Goal: Task Accomplishment & Management: Use online tool/utility

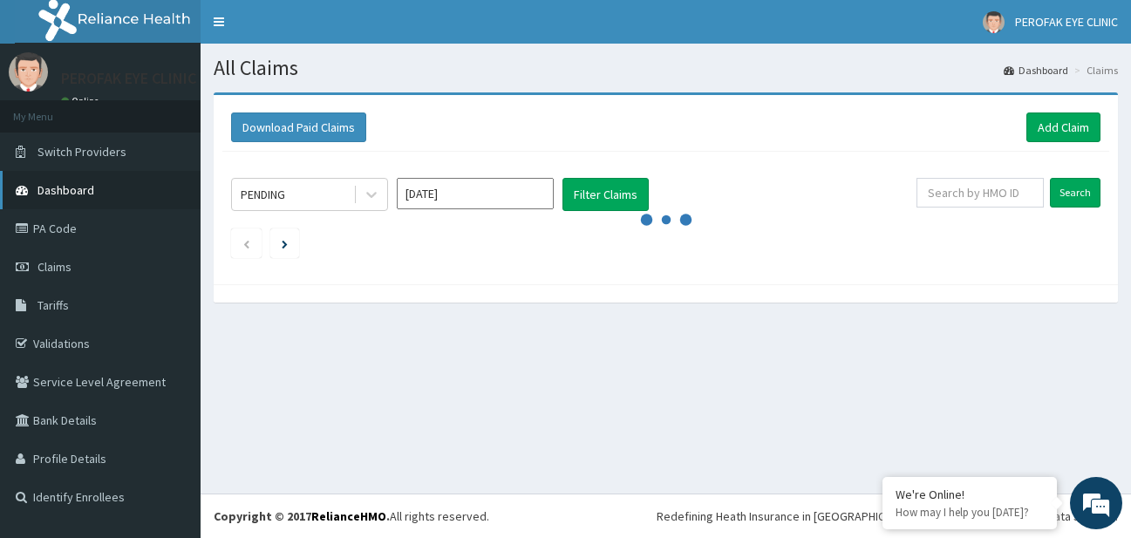
click at [99, 192] on link "Dashboard" at bounding box center [100, 190] width 201 height 38
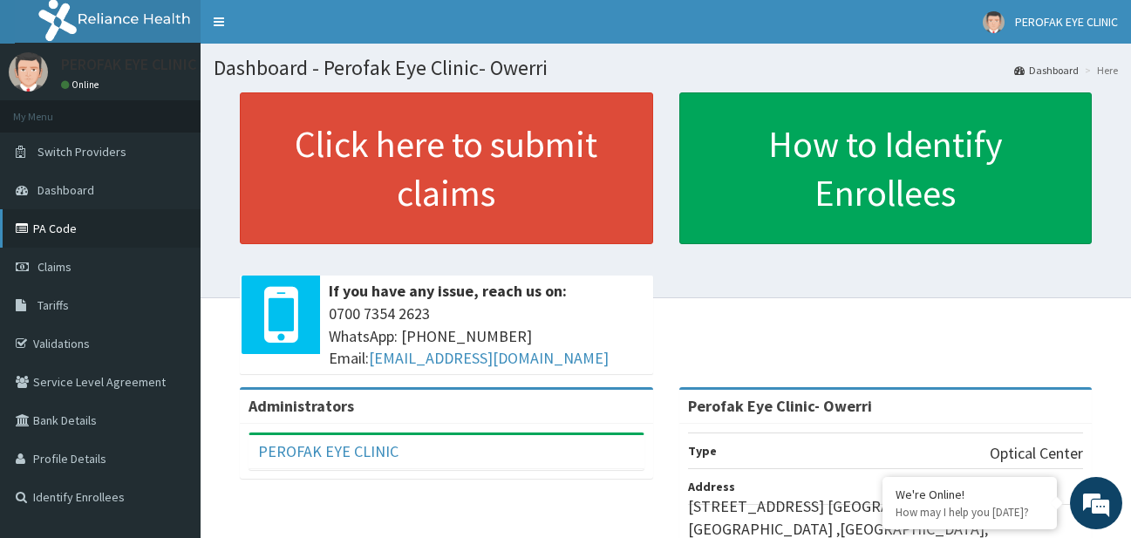
click at [123, 231] on link "PA Code" at bounding box center [100, 228] width 201 height 38
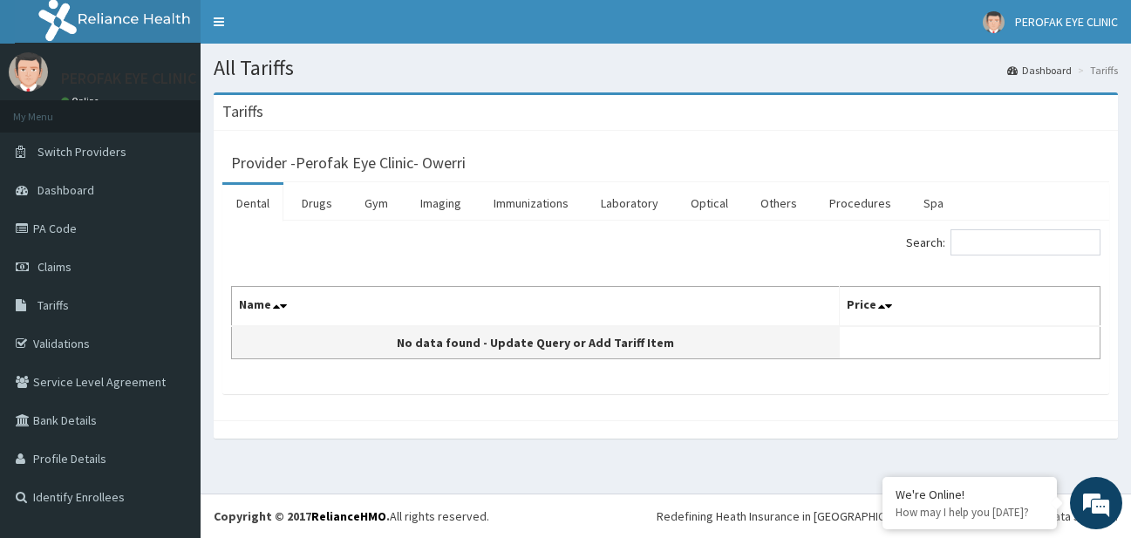
click at [396, 326] on td "No data found - Update Query or Add Tariff Item" at bounding box center [536, 342] width 608 height 33
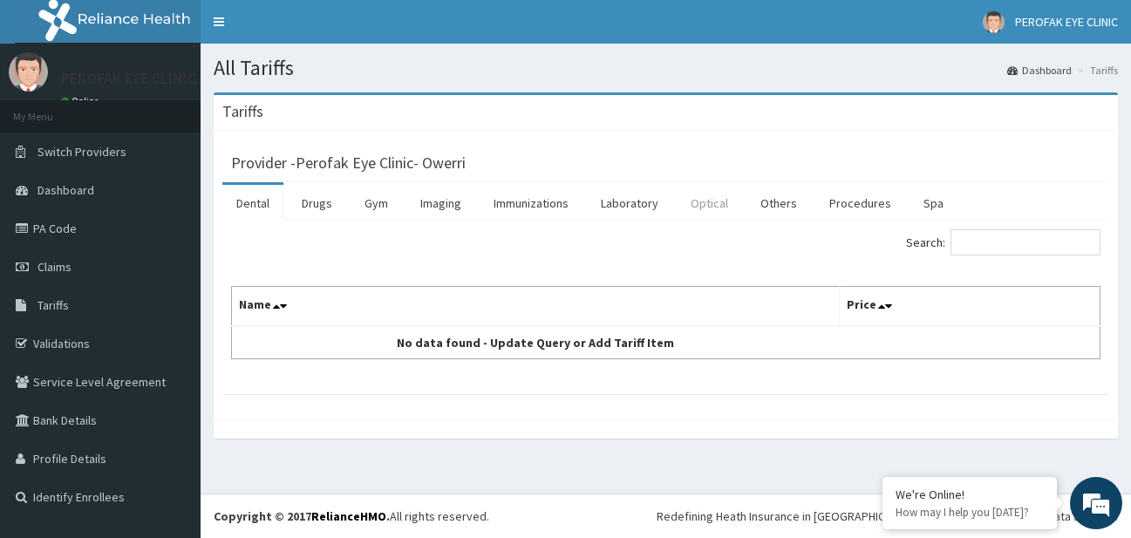
click at [722, 207] on link "Optical" at bounding box center [709, 203] width 65 height 37
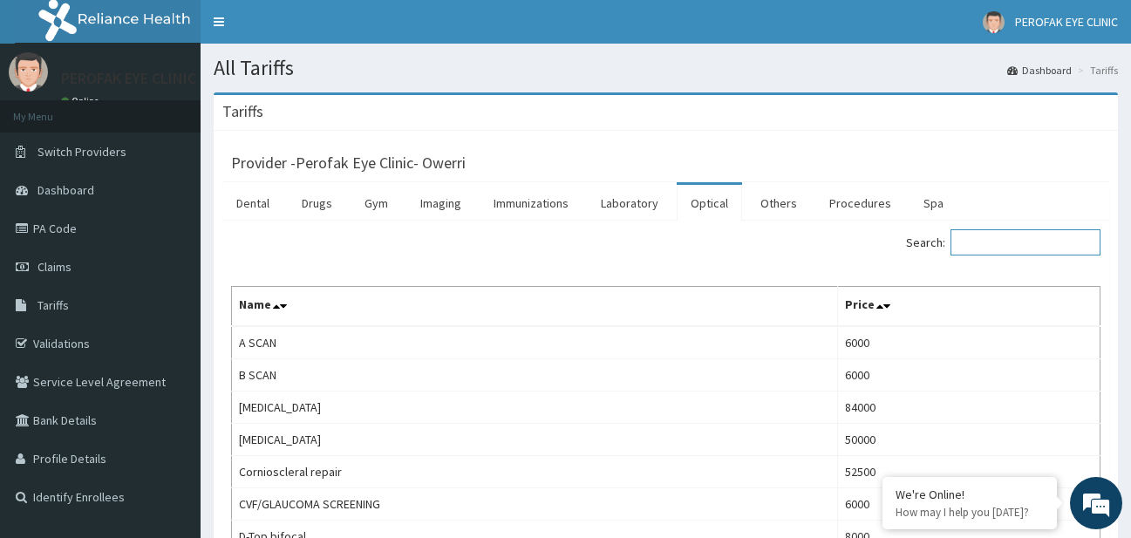
click at [995, 246] on input "Search:" at bounding box center [1026, 242] width 150 height 26
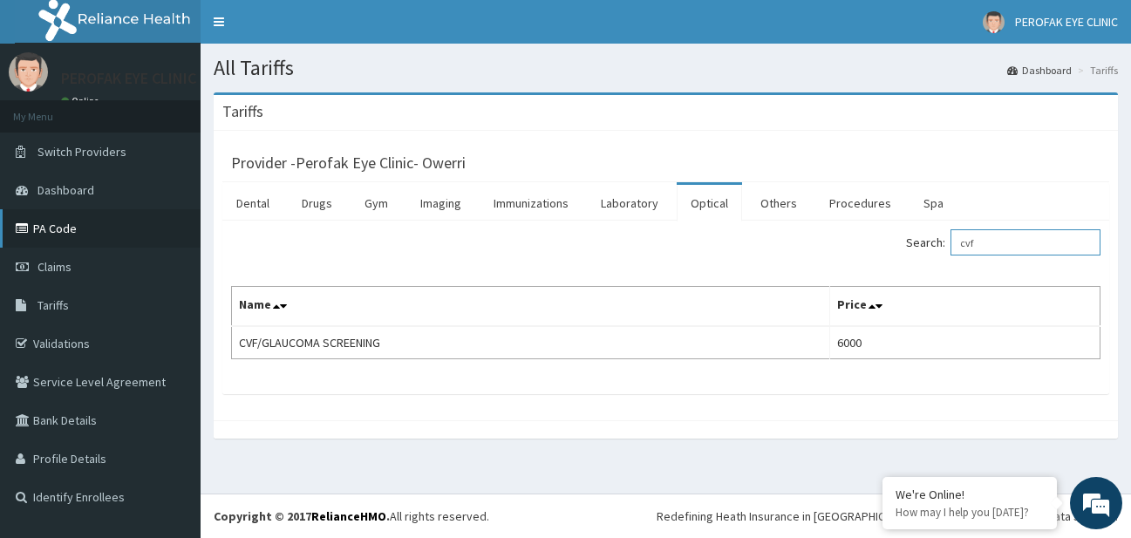
type input "cvf"
click at [174, 241] on link "PA Code" at bounding box center [100, 228] width 201 height 38
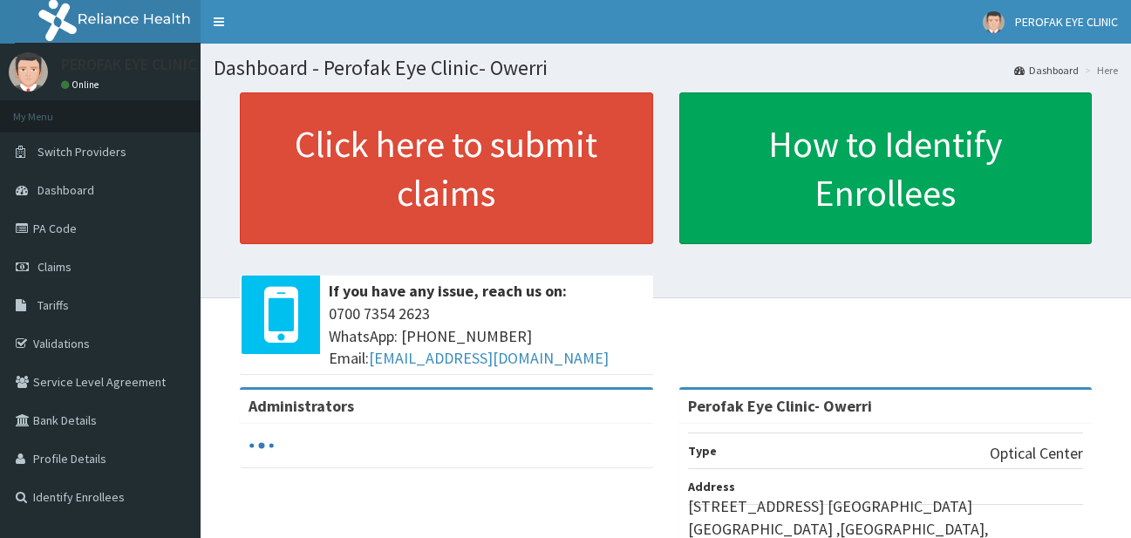
click at [109, 225] on link "PA Code" at bounding box center [100, 228] width 201 height 38
click at [99, 229] on link "PA Code" at bounding box center [100, 228] width 201 height 38
click at [113, 228] on link "PA Code" at bounding box center [100, 228] width 201 height 38
click at [66, 235] on link "PA Code" at bounding box center [100, 228] width 201 height 38
click at [65, 236] on link "PA Code" at bounding box center [100, 228] width 201 height 38
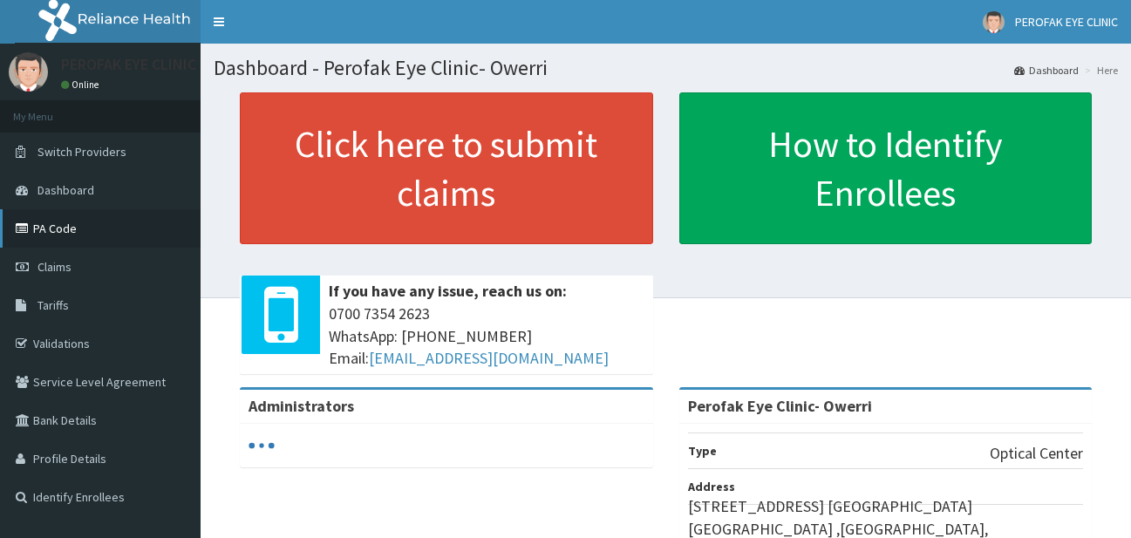
click at [44, 224] on link "PA Code" at bounding box center [100, 228] width 201 height 38
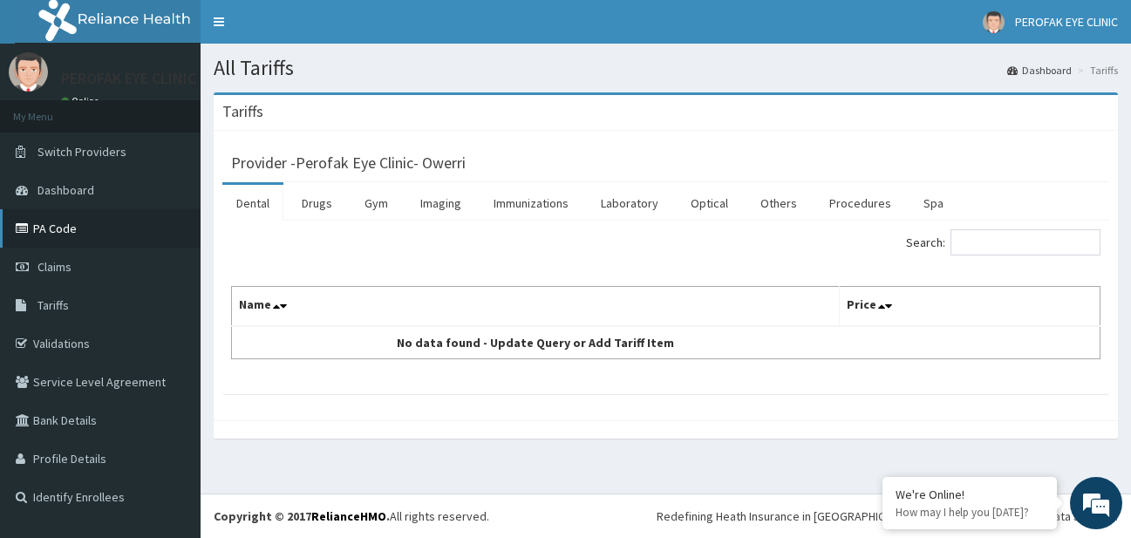
click at [103, 228] on link "PA Code" at bounding box center [100, 228] width 201 height 38
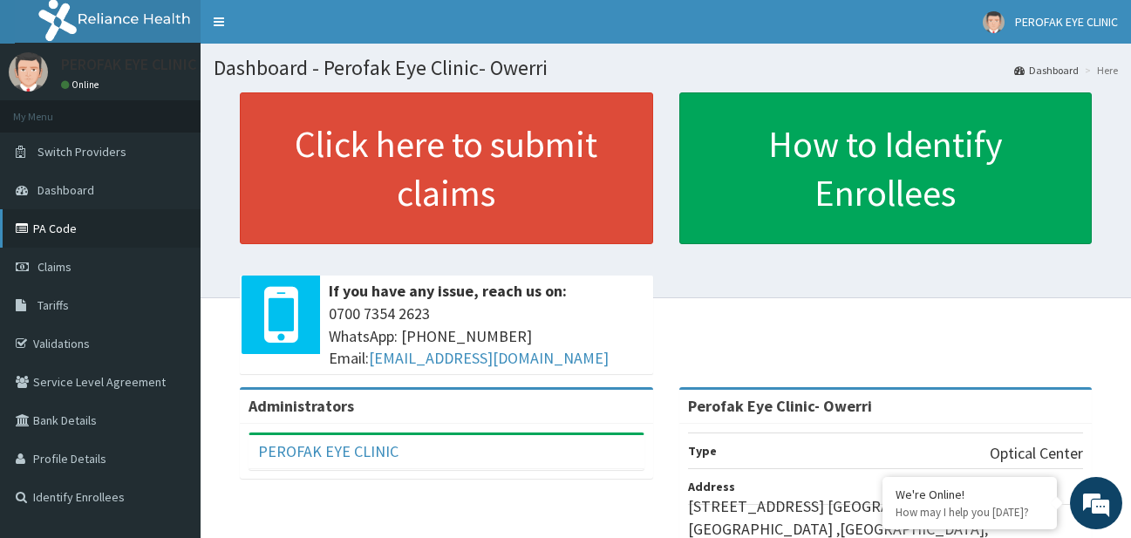
click at [38, 223] on link "PA Code" at bounding box center [100, 228] width 201 height 38
